Goal: Find specific page/section: Find specific page/section

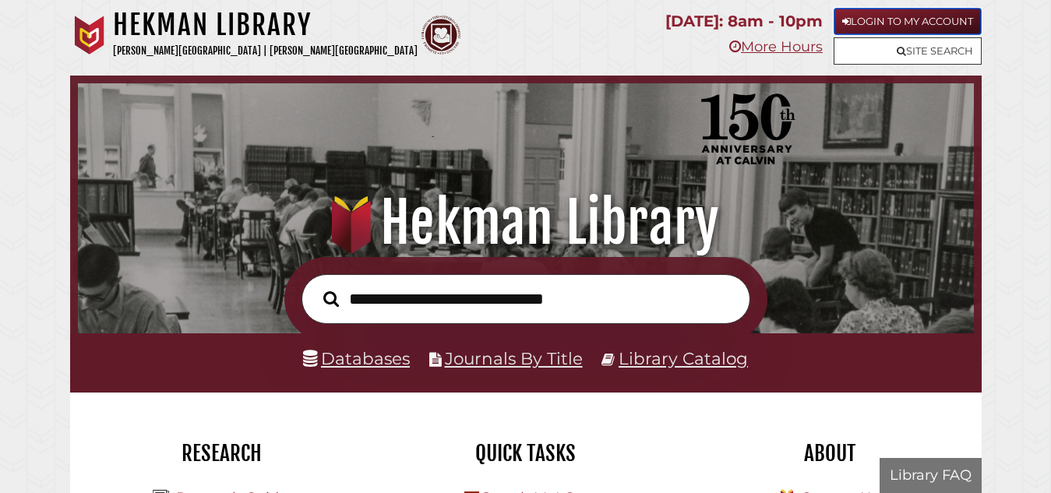
click at [862, 19] on link "Login to My Account" at bounding box center [907, 21] width 148 height 27
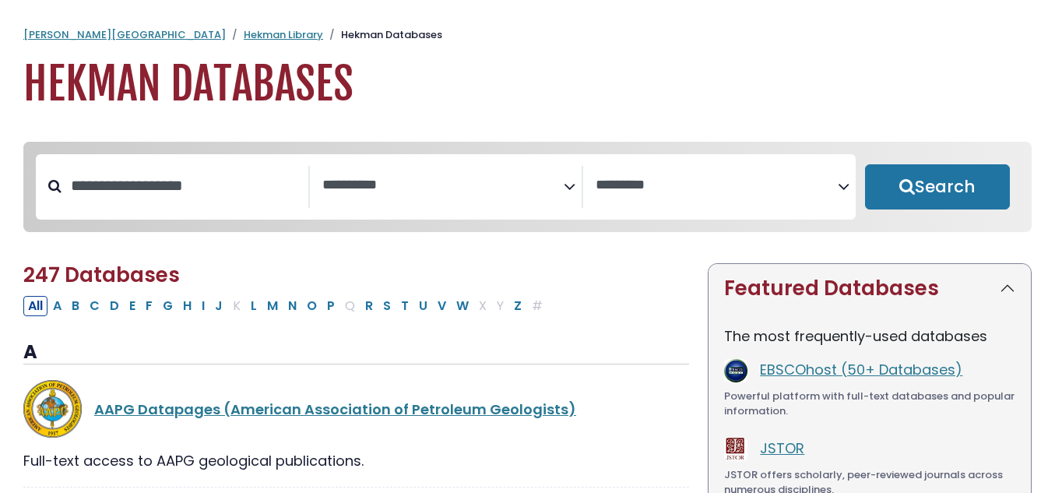
select select "Database Subject Filter"
select select "Database Vendors Filter"
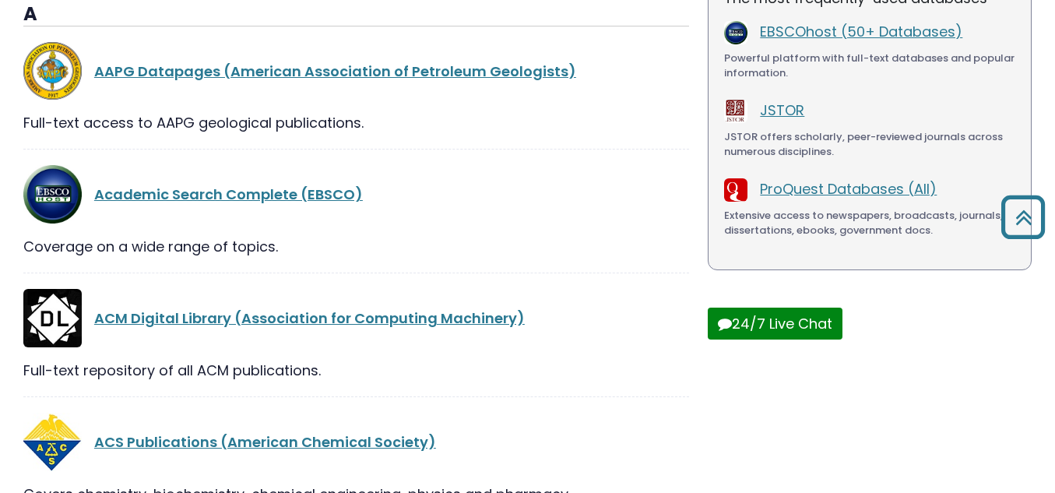
scroll to position [340, 0]
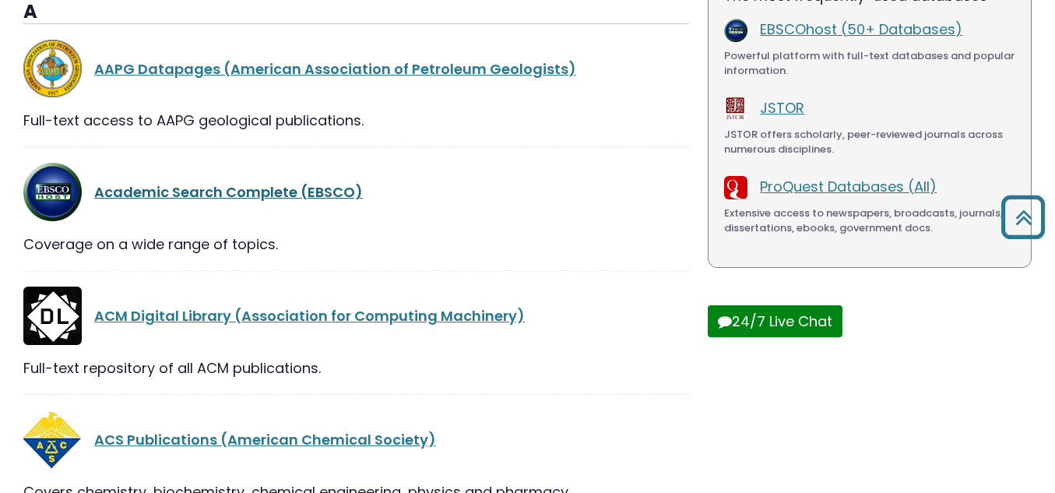
click at [262, 196] on link "Academic Search Complete (EBSCO)" at bounding box center [228, 191] width 269 height 19
